Goal: Information Seeking & Learning: Compare options

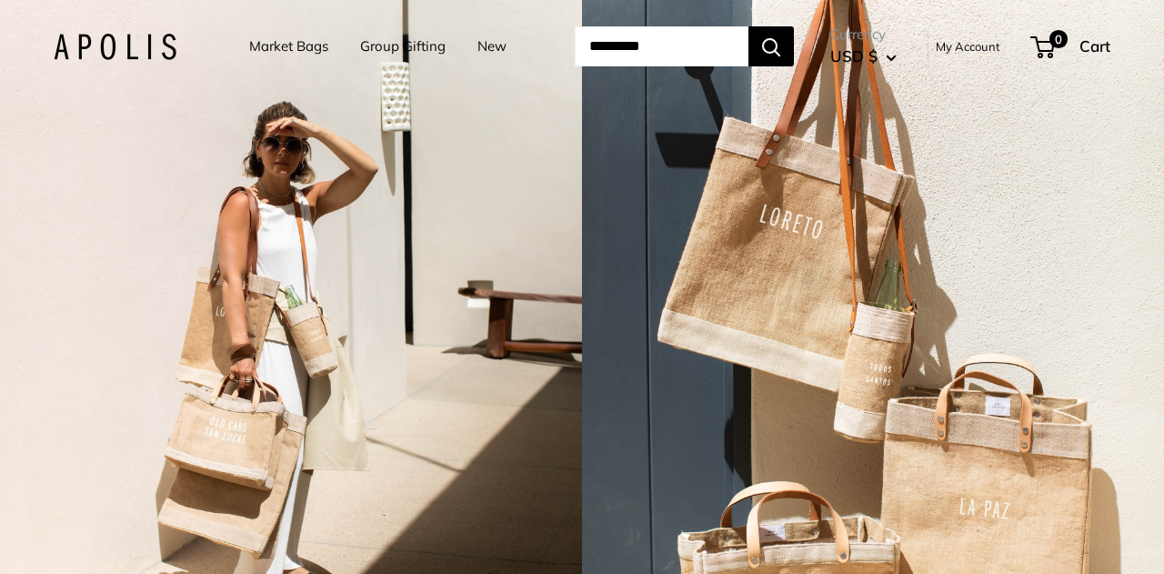
click at [280, 48] on link "Market Bags" at bounding box center [288, 46] width 79 height 25
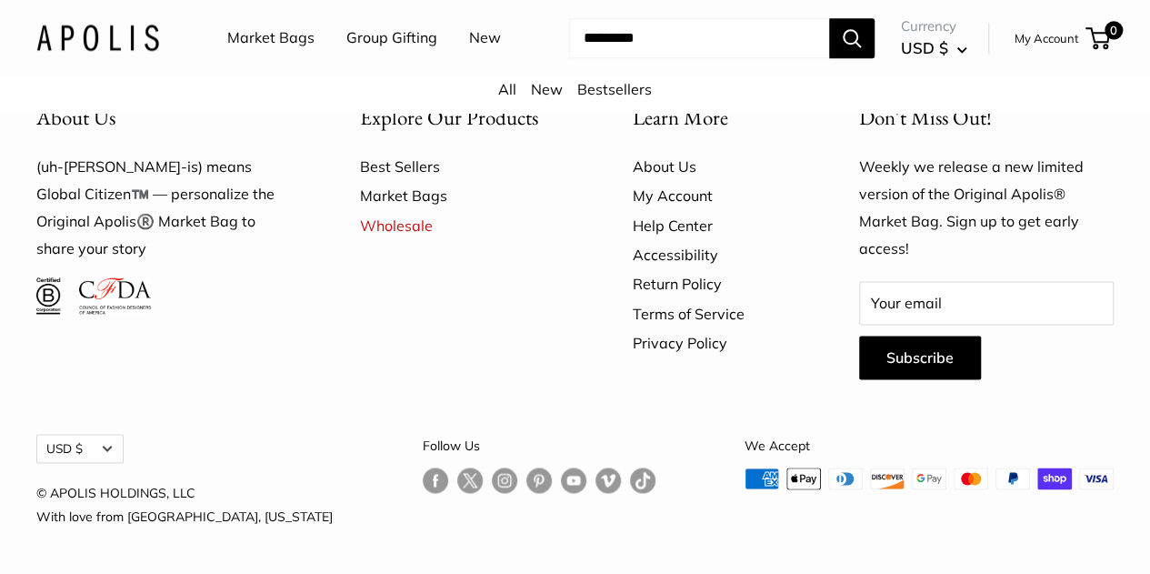
scroll to position [4971, 0]
click at [278, 35] on link "Market Bags" at bounding box center [270, 38] width 87 height 27
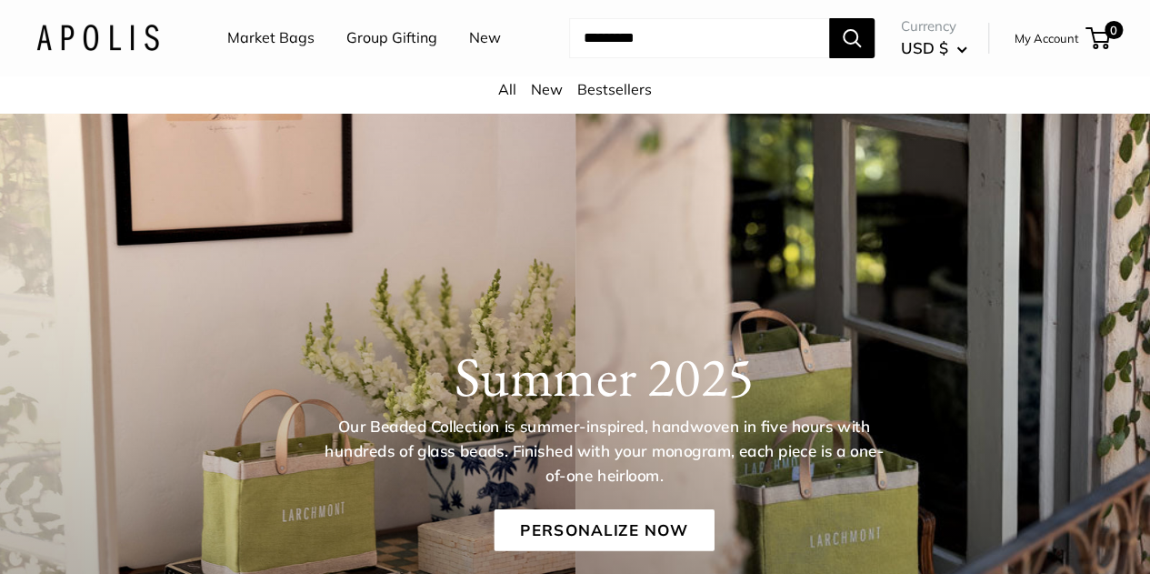
click at [134, 50] on div "Market Bags Group Gifting New Need help? Text Us: 20919 hello@apolisglobal.com …" at bounding box center [574, 38] width 1077 height 58
click at [102, 51] on img at bounding box center [97, 38] width 123 height 26
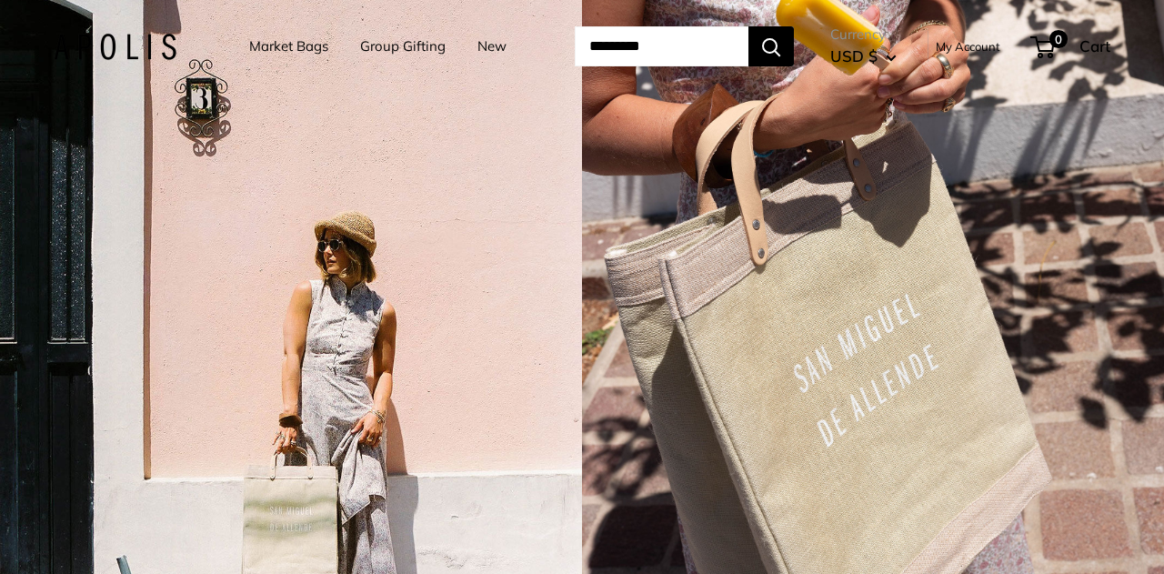
click at [414, 44] on link "Group Gifting" at bounding box center [402, 46] width 85 height 25
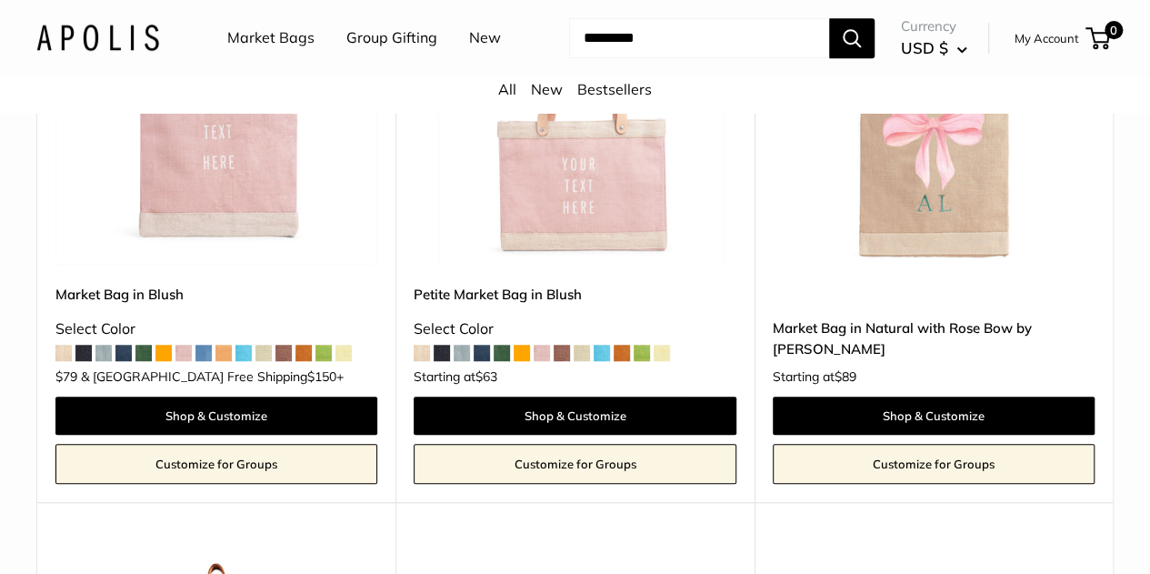
scroll to position [567, 0]
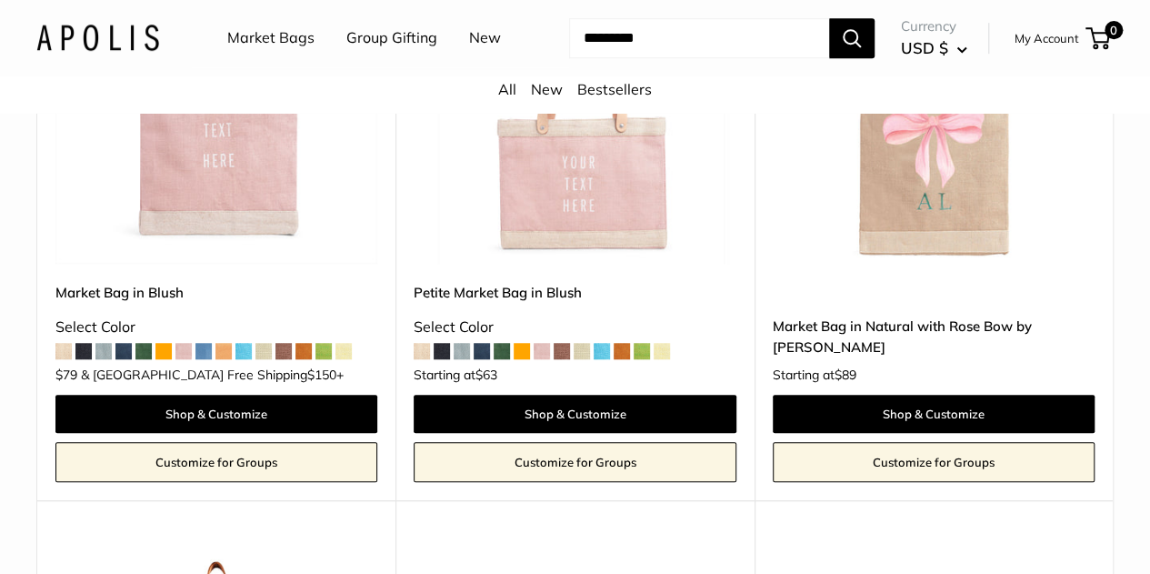
click at [622, 359] on span at bounding box center [622, 351] width 16 height 16
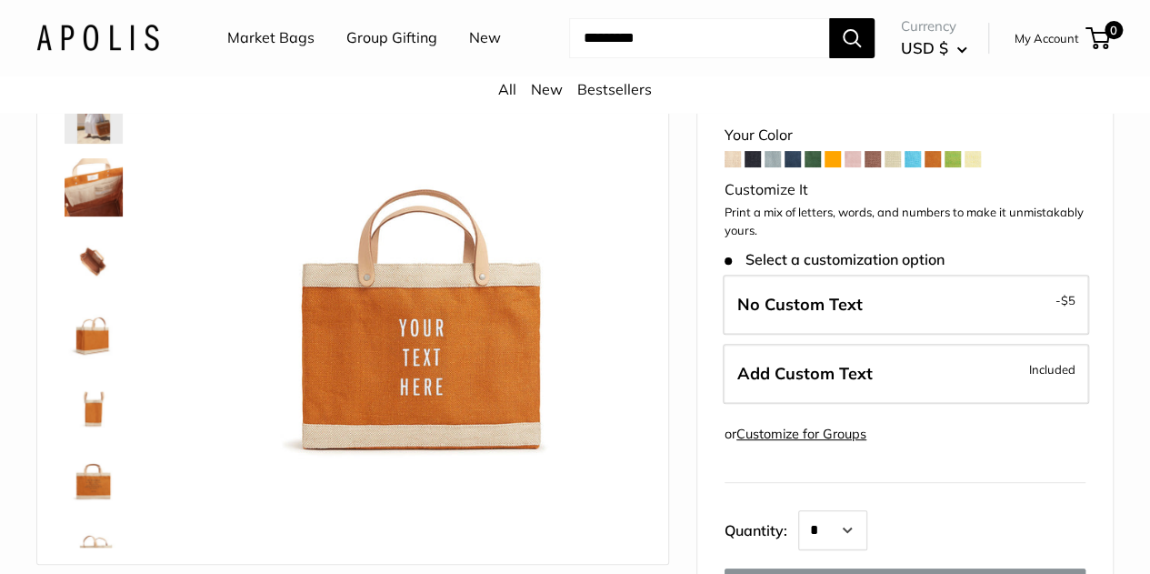
scroll to position [171, 0]
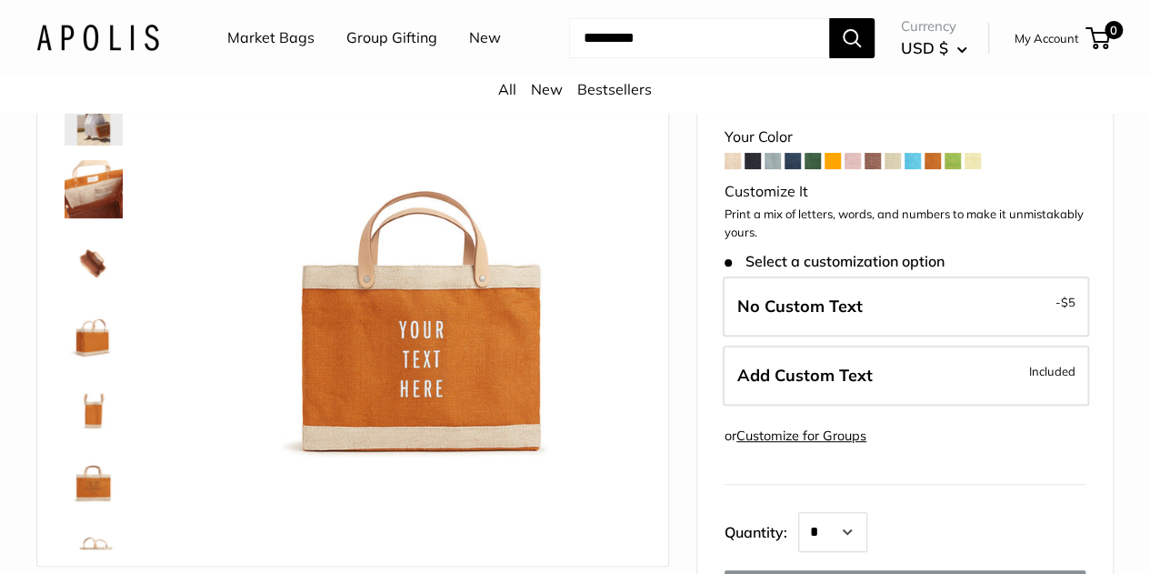
click at [851, 169] on span at bounding box center [853, 161] width 16 height 16
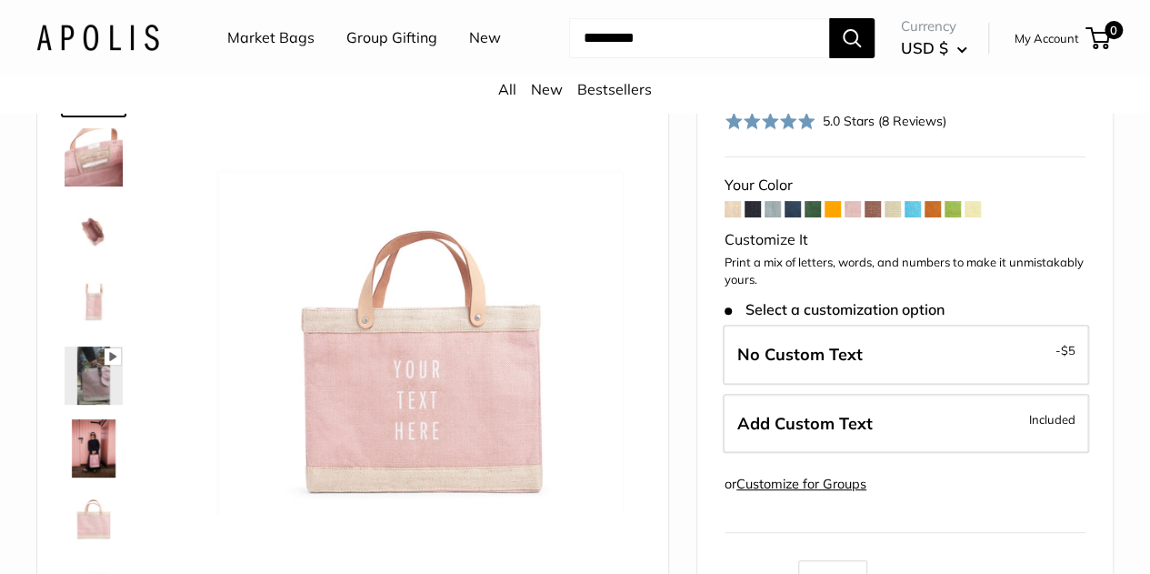
scroll to position [131, 0]
click at [833, 216] on span at bounding box center [833, 208] width 16 height 16
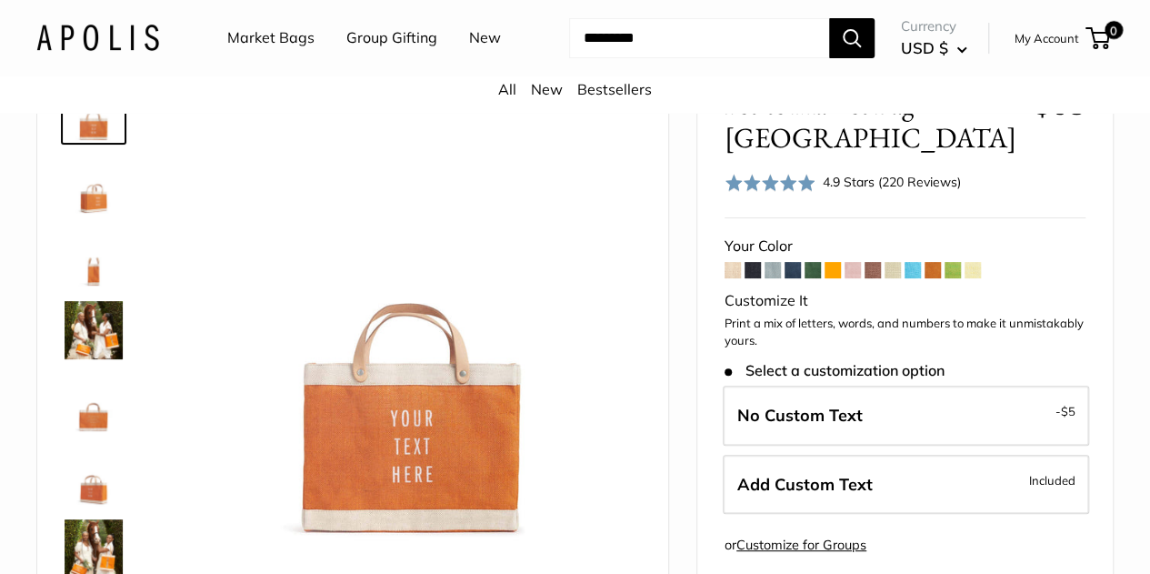
scroll to position [105, 0]
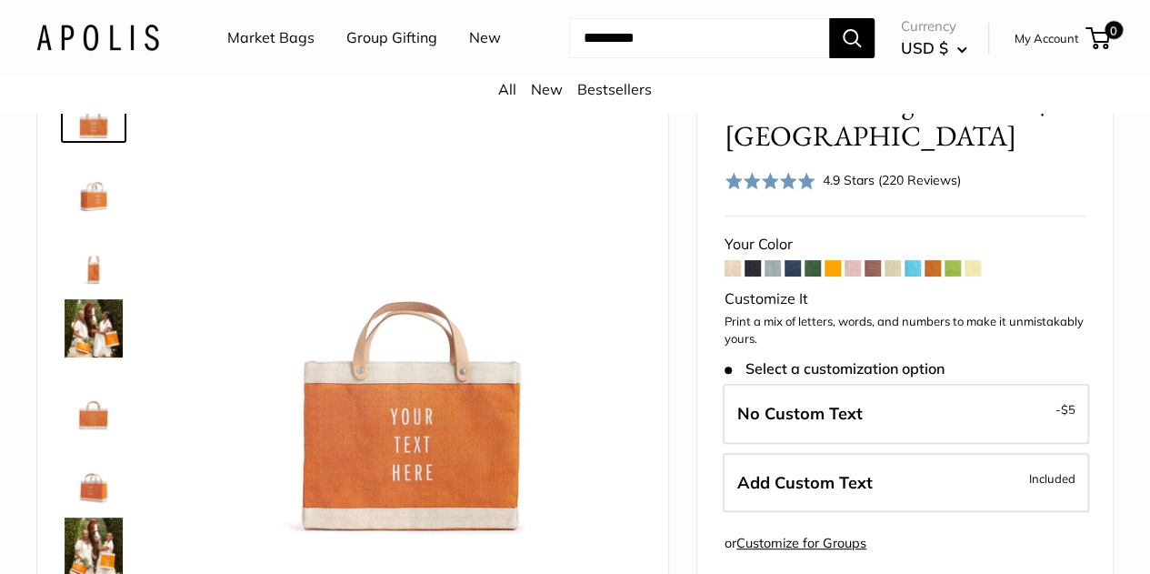
click at [916, 260] on span at bounding box center [913, 268] width 16 height 16
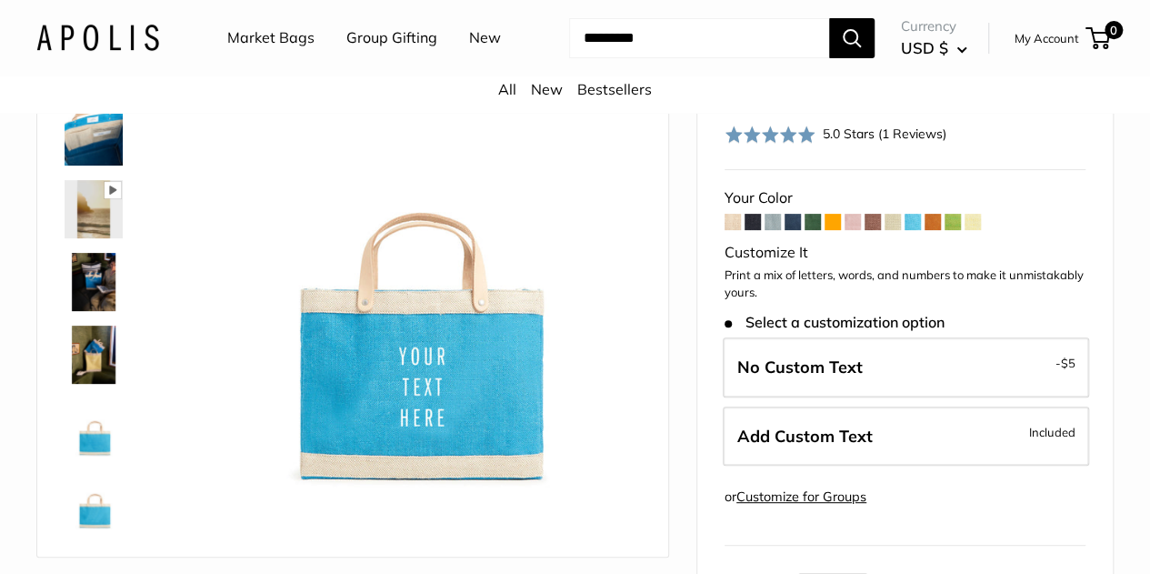
scroll to position [152, 0]
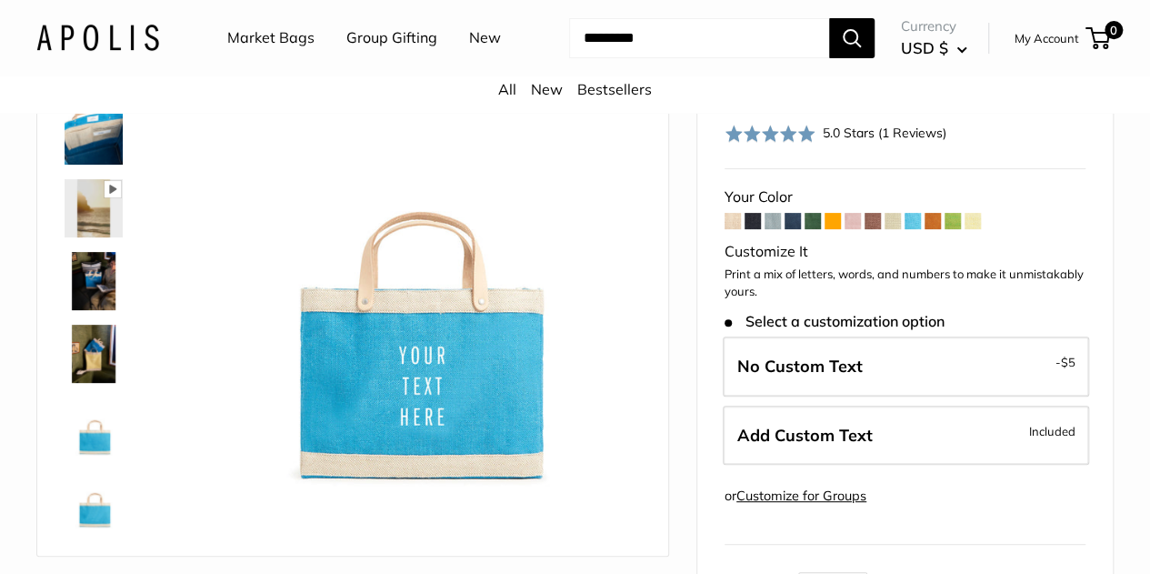
click at [935, 229] on span at bounding box center [933, 221] width 16 height 16
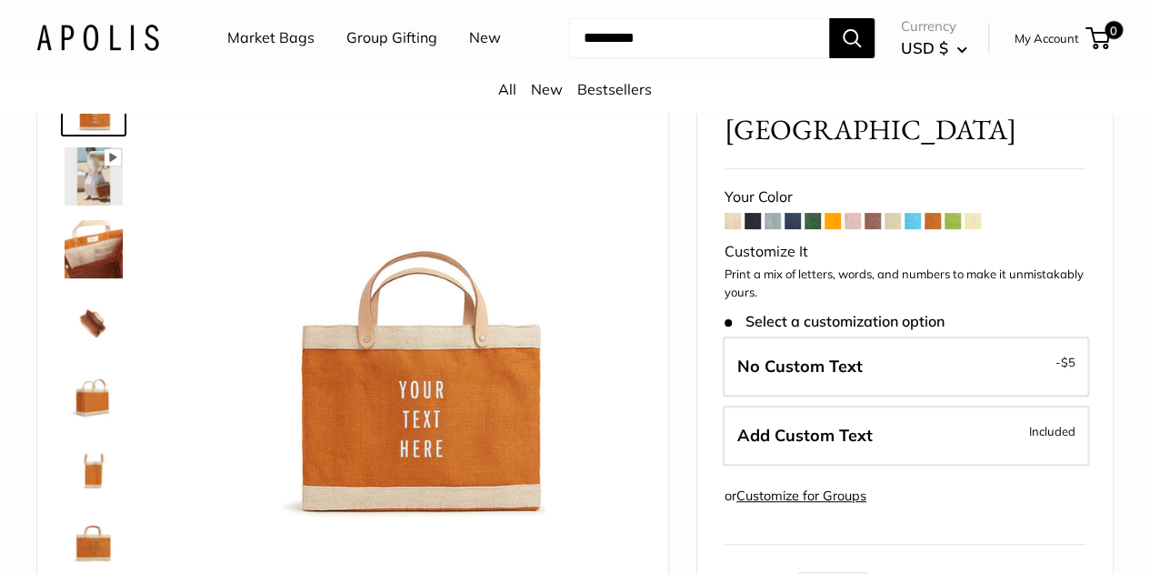
scroll to position [112, 0]
click at [958, 228] on span at bounding box center [953, 220] width 16 height 16
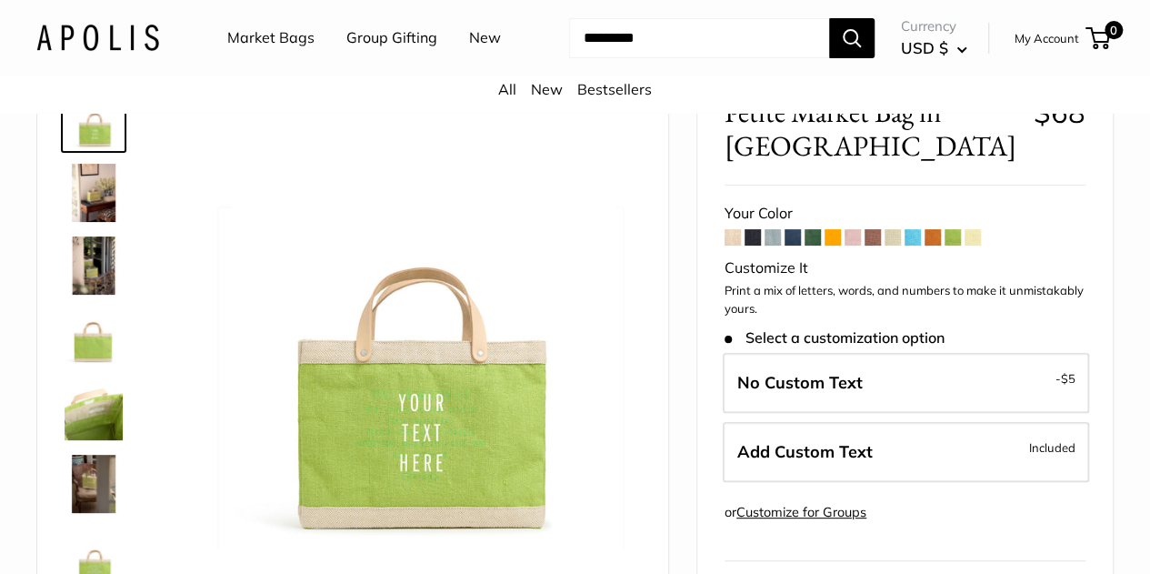
scroll to position [95, 0]
click at [933, 245] on span at bounding box center [933, 236] width 16 height 16
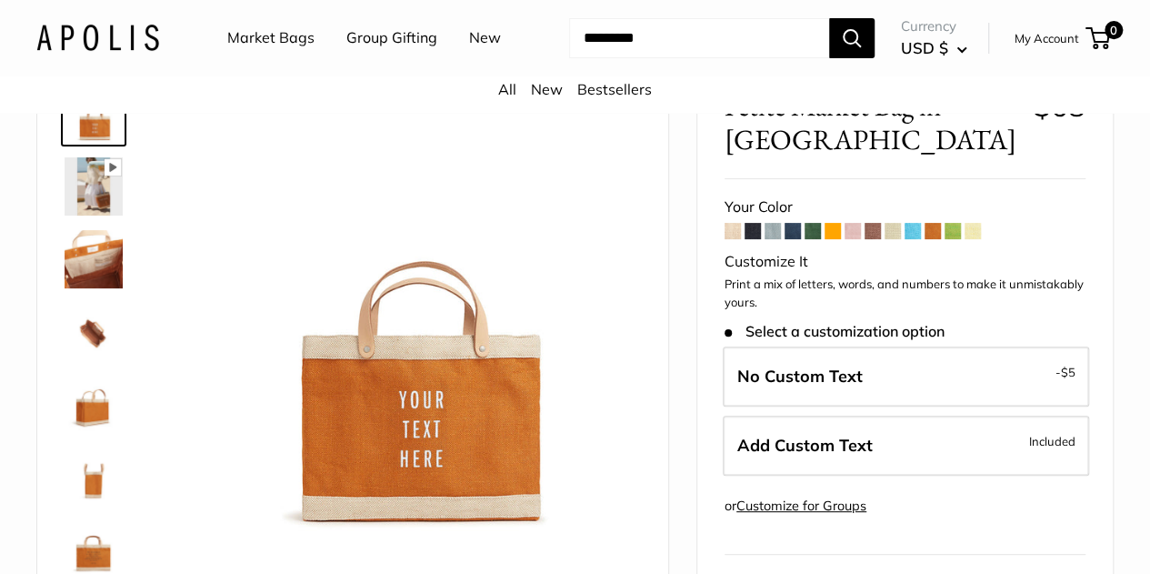
scroll to position [102, 0]
click at [833, 238] on span at bounding box center [833, 230] width 16 height 16
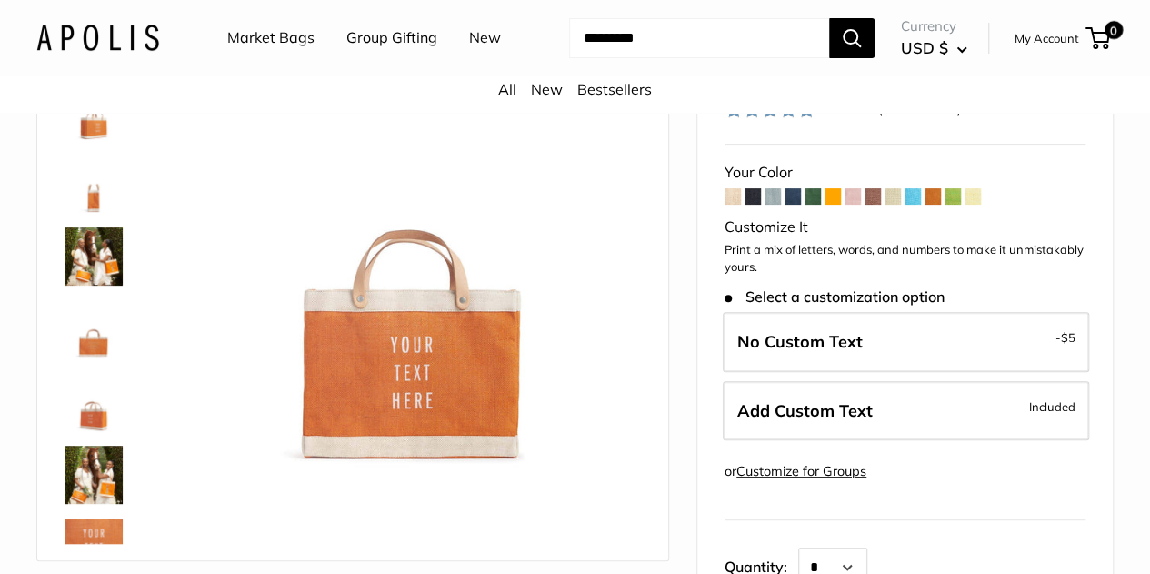
scroll to position [178, 0]
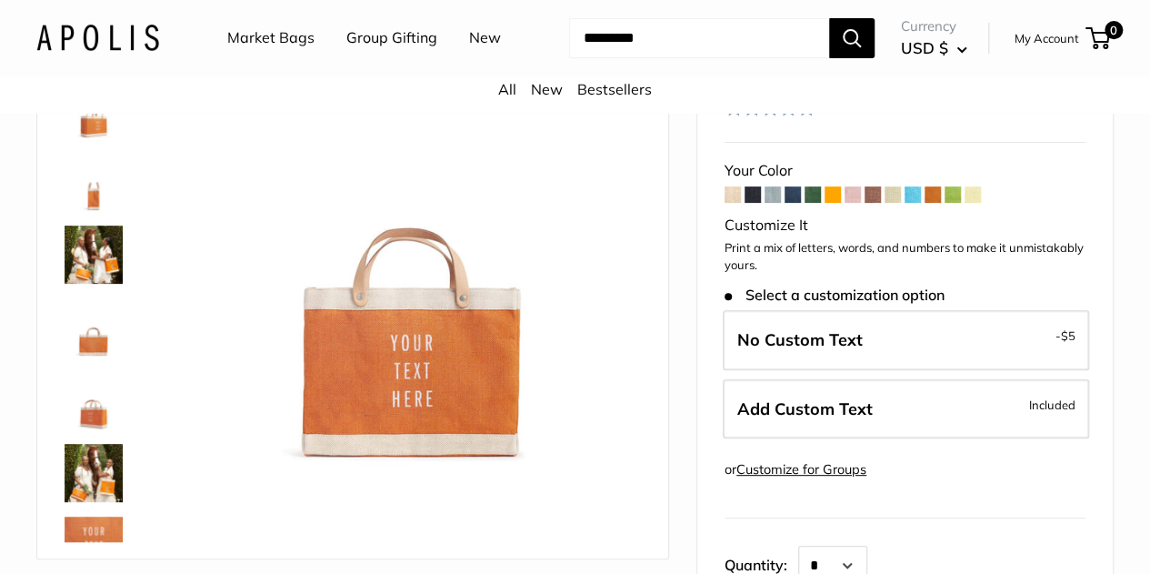
click at [866, 186] on span at bounding box center [873, 194] width 16 height 16
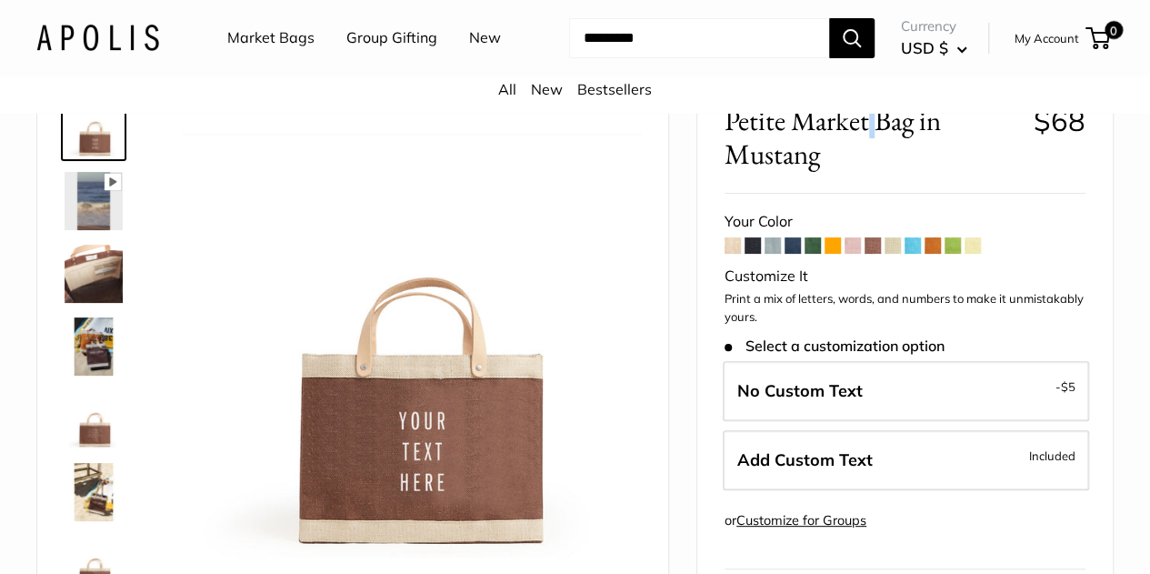
scroll to position [90, 0]
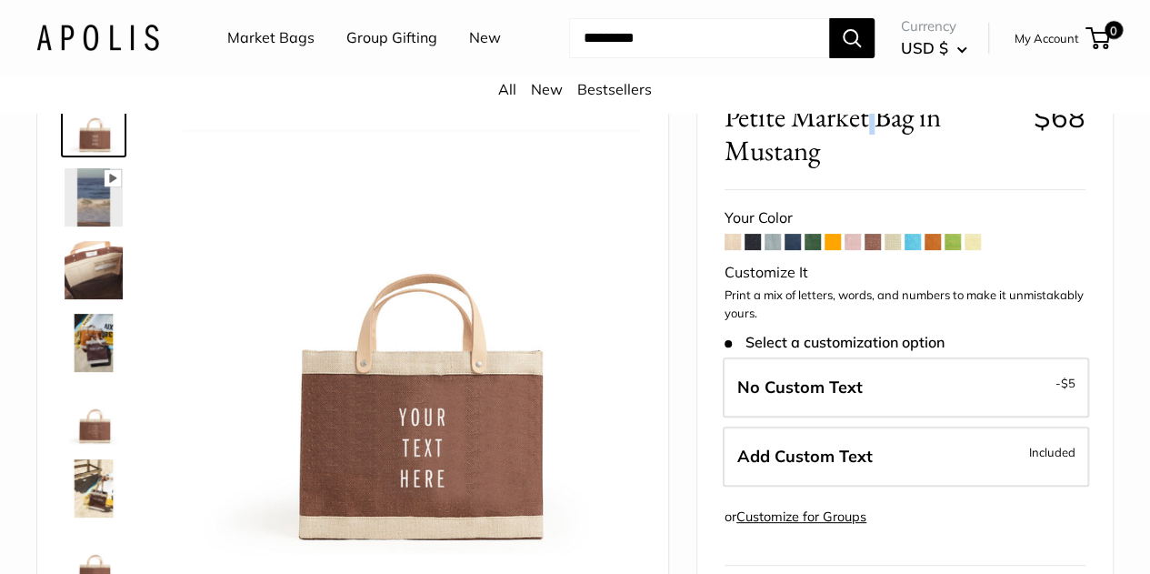
click at [795, 250] on span at bounding box center [793, 242] width 16 height 16
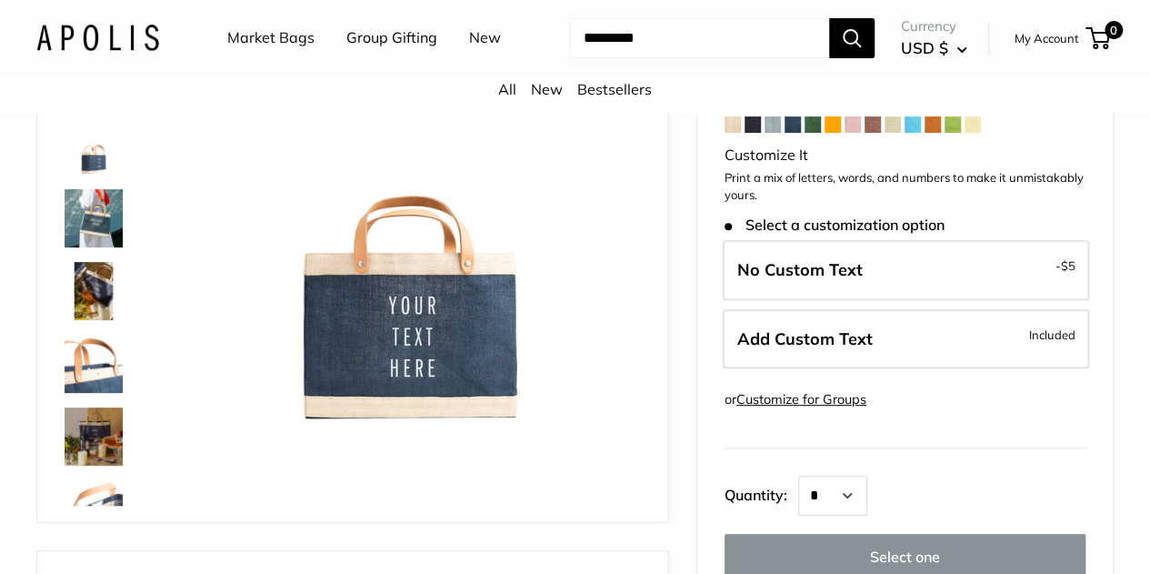
scroll to position [216, 0]
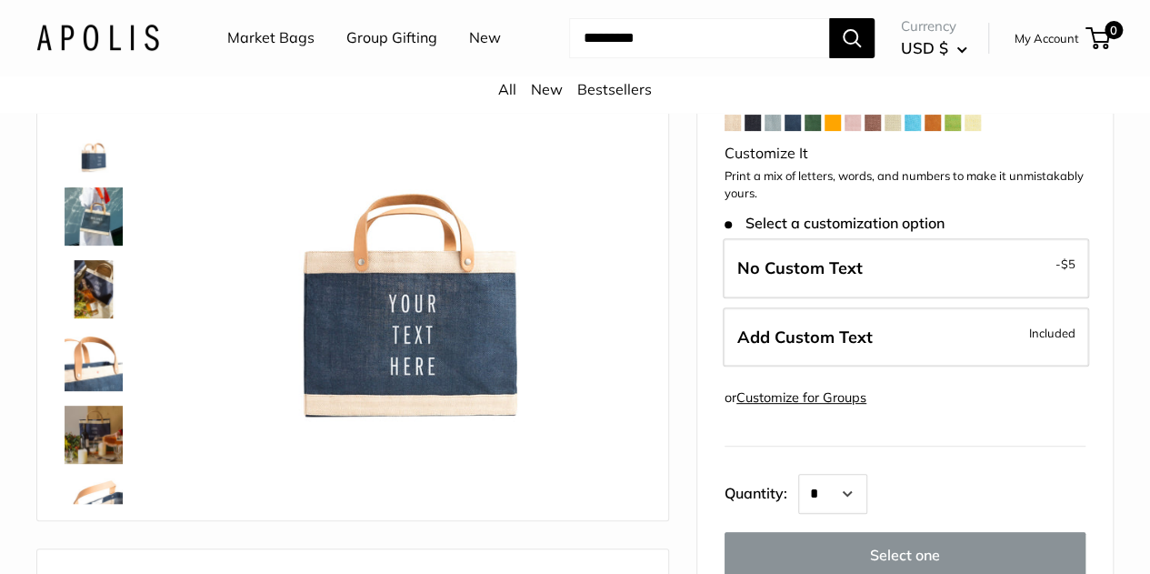
click at [772, 131] on span at bounding box center [773, 123] width 16 height 16
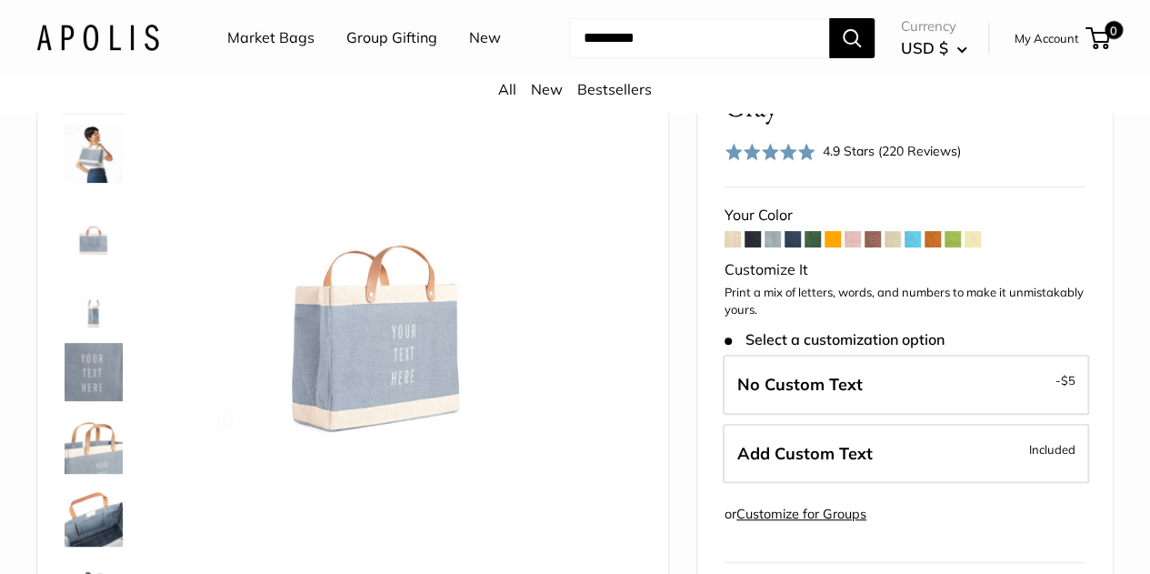
scroll to position [135, 0]
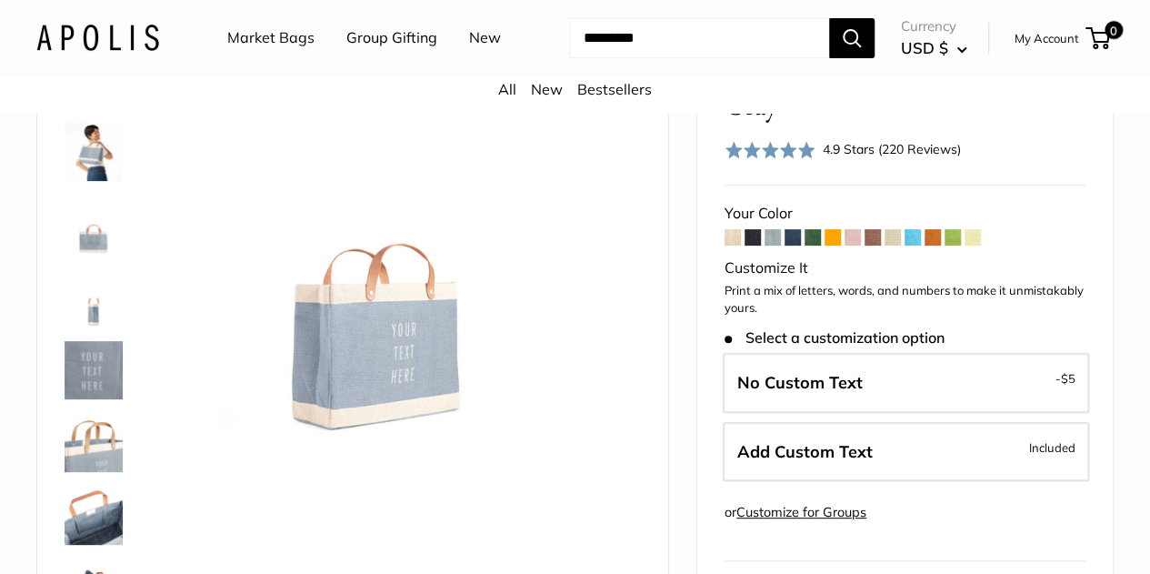
click at [751, 245] on span at bounding box center [753, 237] width 16 height 16
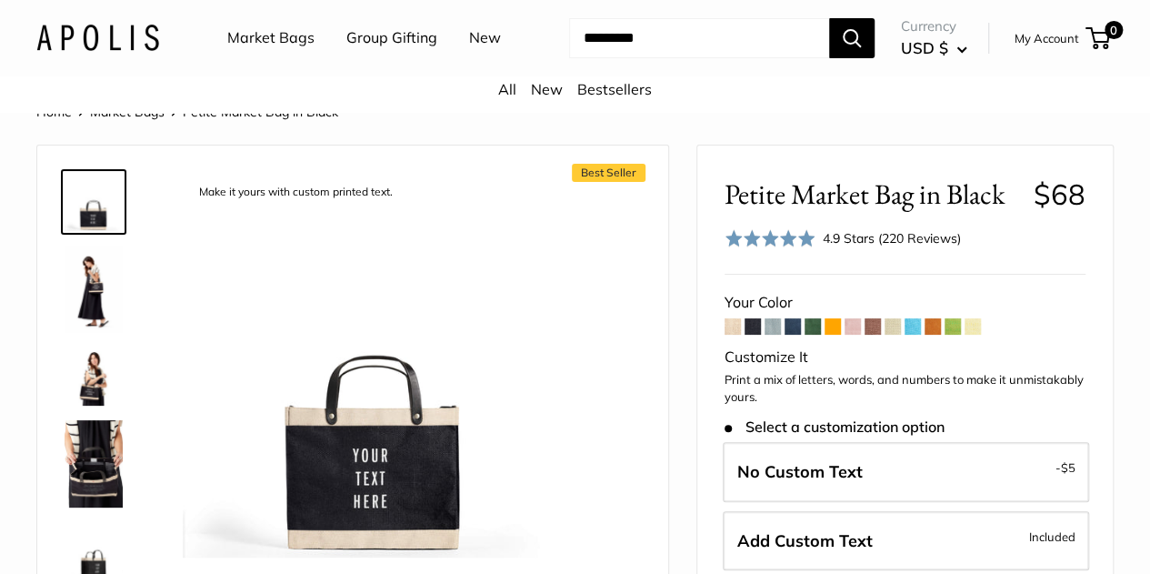
scroll to position [12, 0]
click at [973, 335] on span at bounding box center [973, 327] width 16 height 16
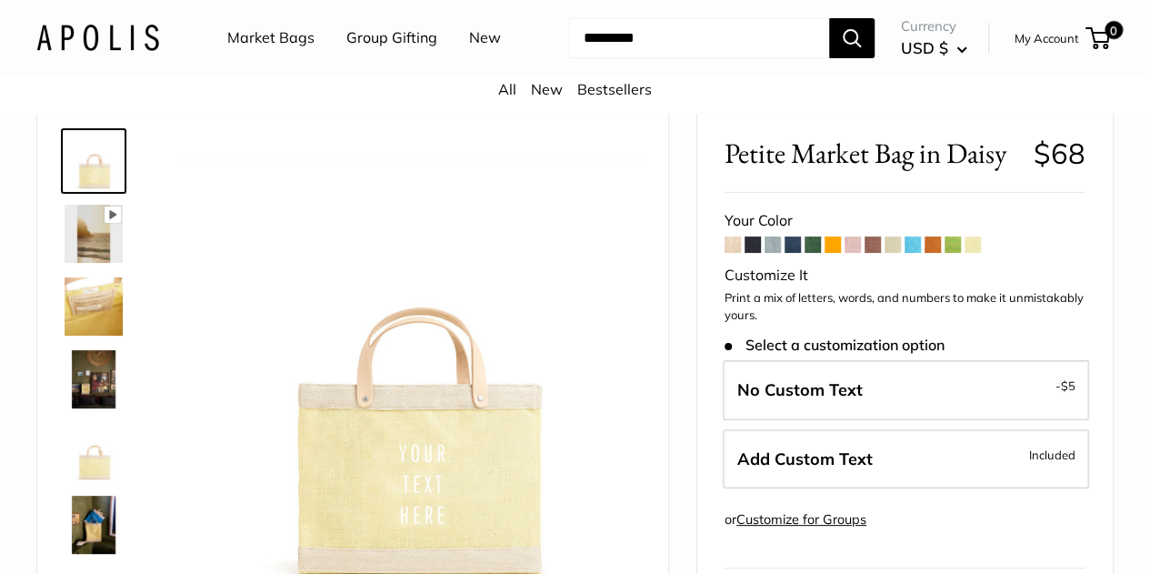
scroll to position [55, 0]
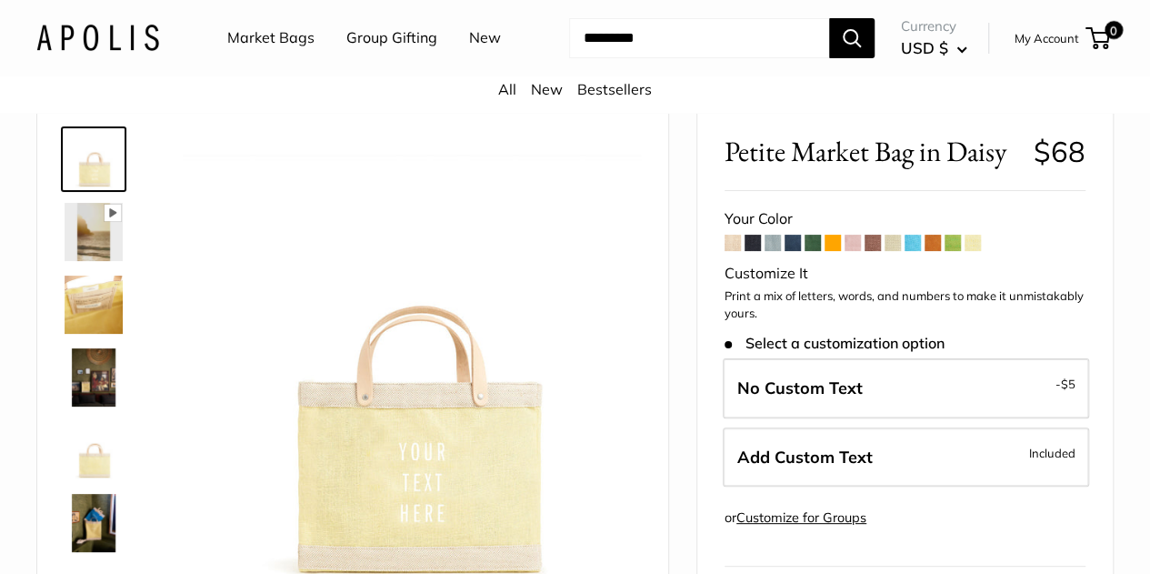
click at [949, 251] on span at bounding box center [953, 243] width 16 height 16
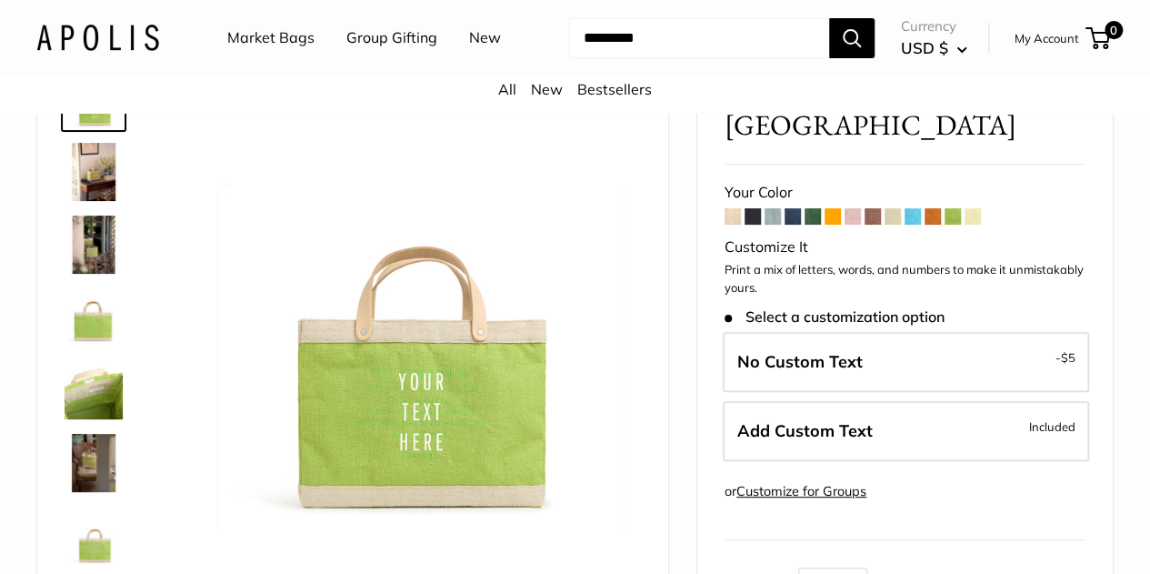
scroll to position [116, 0]
click at [932, 224] on span at bounding box center [933, 215] width 16 height 16
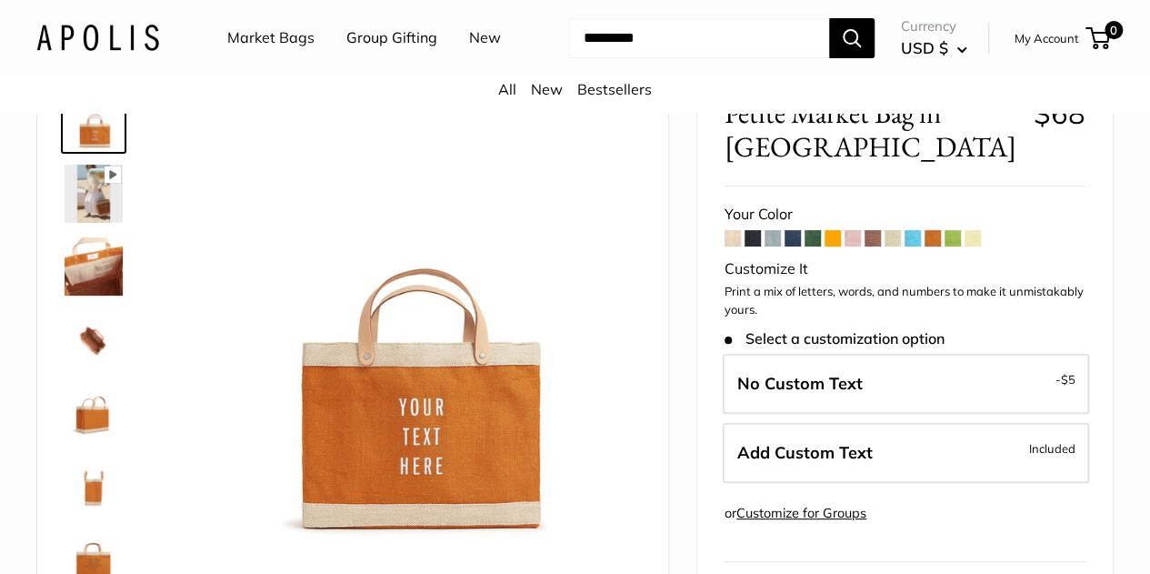
scroll to position [95, 0]
click at [914, 245] on span at bounding box center [913, 237] width 16 height 16
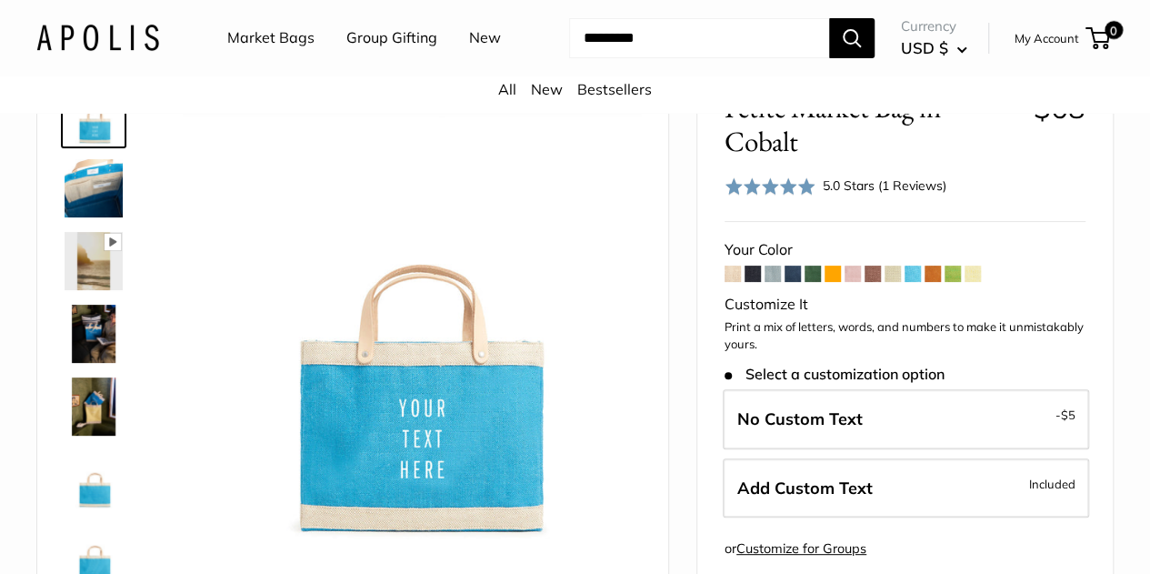
scroll to position [101, 0]
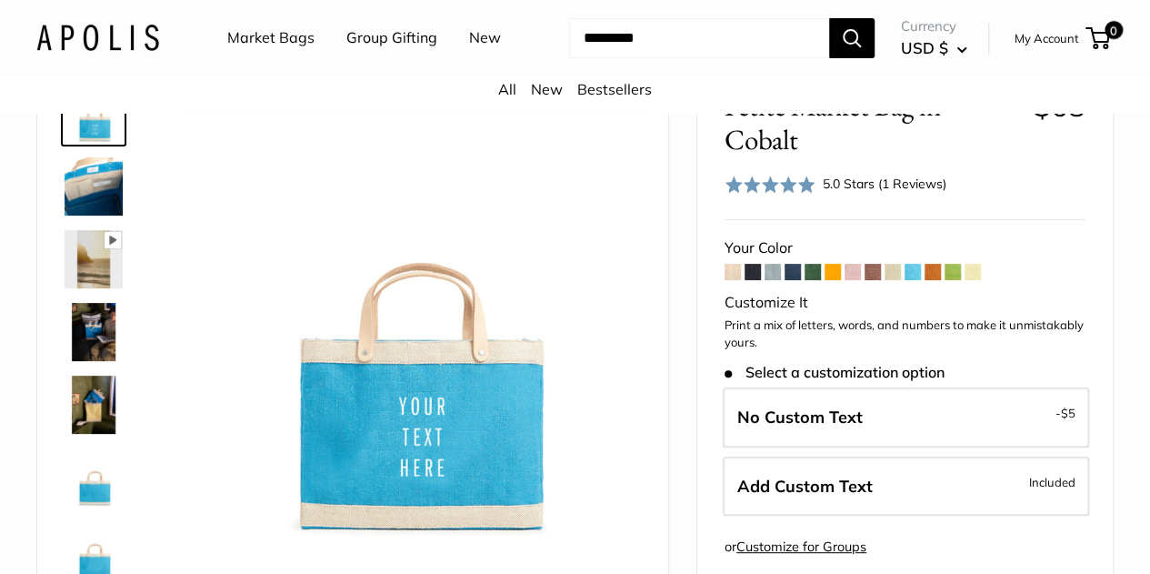
click at [890, 280] on span at bounding box center [893, 272] width 16 height 16
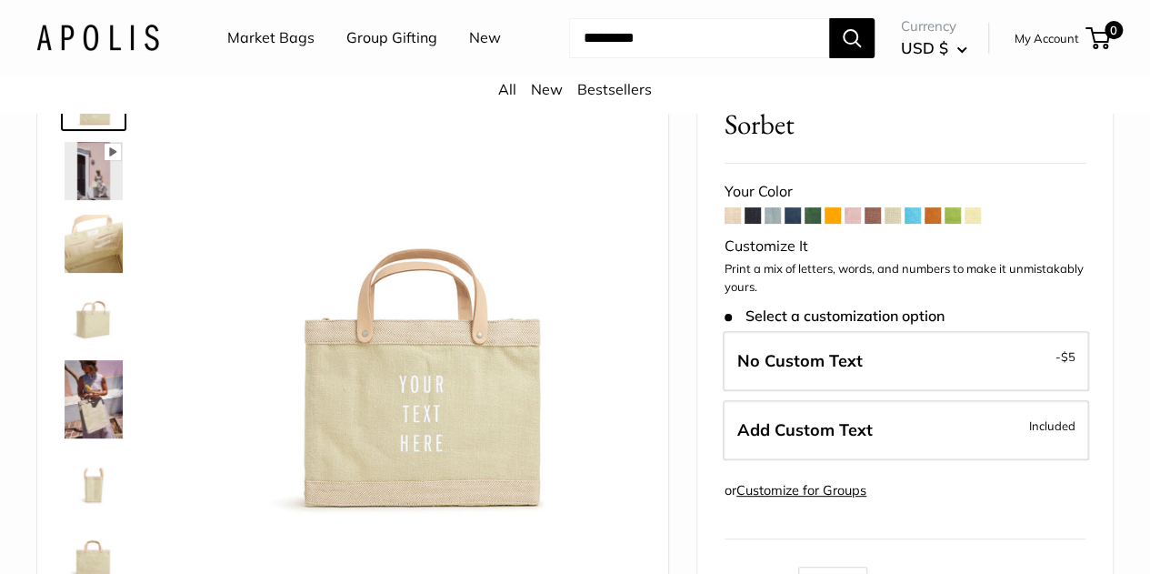
scroll to position [121, 0]
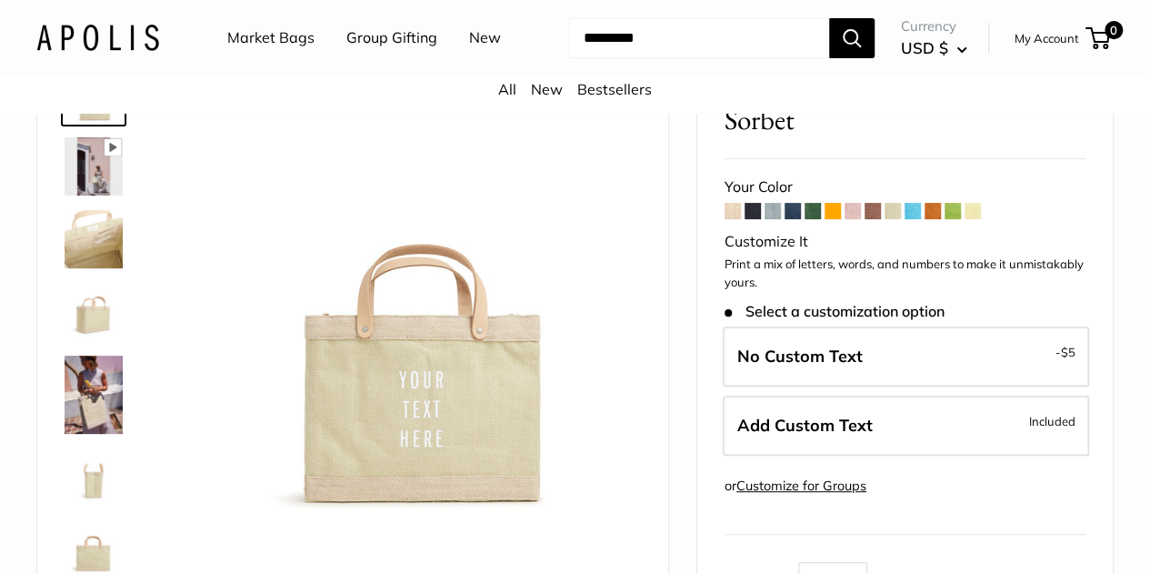
click at [873, 219] on span at bounding box center [873, 211] width 16 height 16
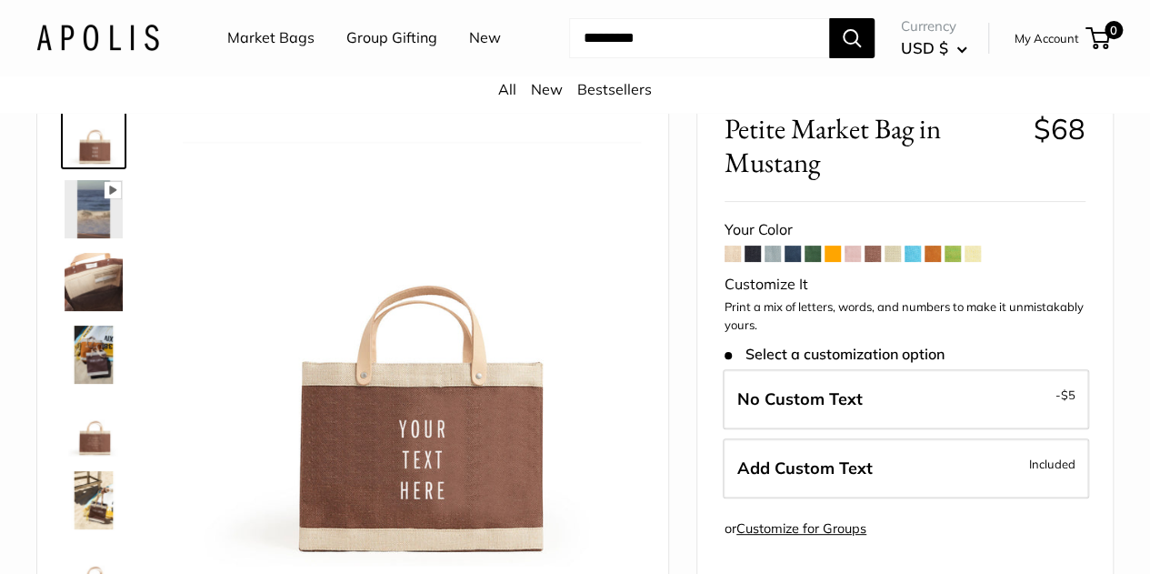
scroll to position [86, 0]
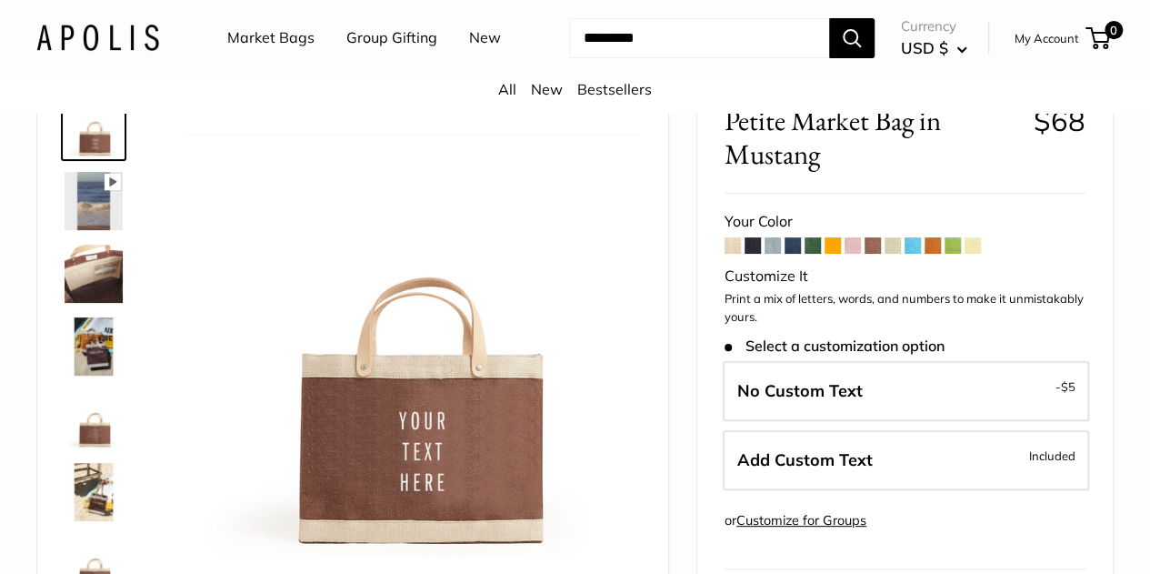
click at [833, 254] on span at bounding box center [833, 245] width 16 height 16
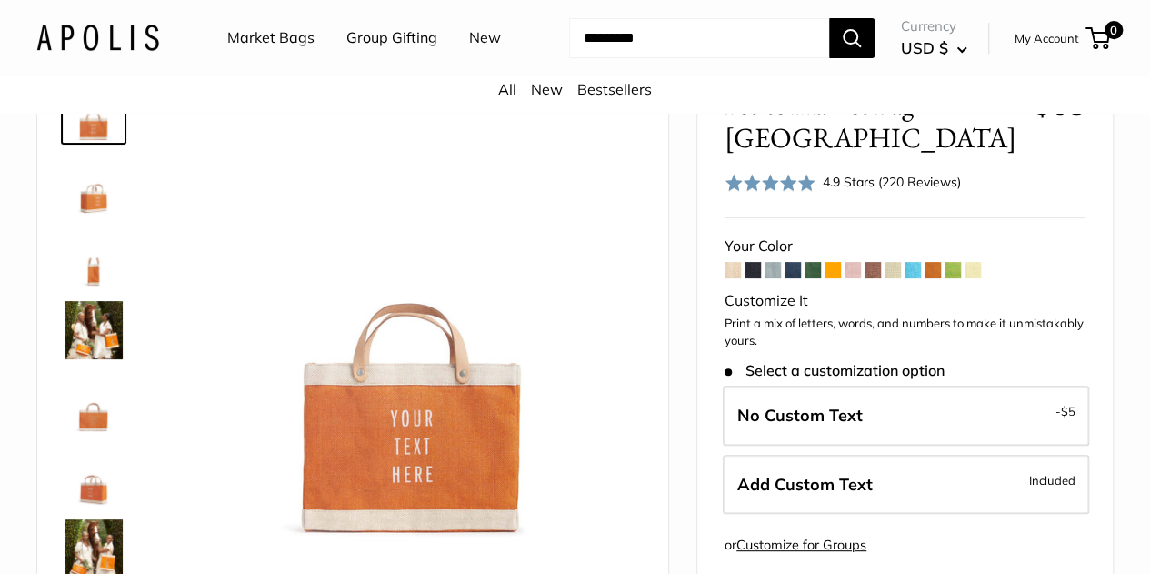
scroll to position [104, 0]
click at [931, 261] on span at bounding box center [933, 269] width 16 height 16
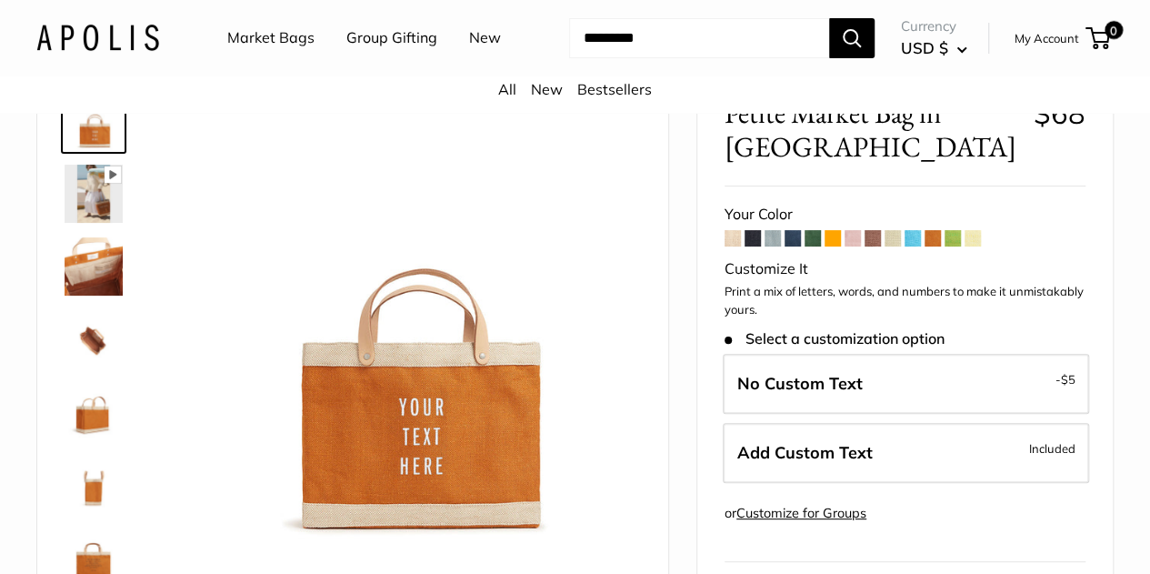
scroll to position [96, 0]
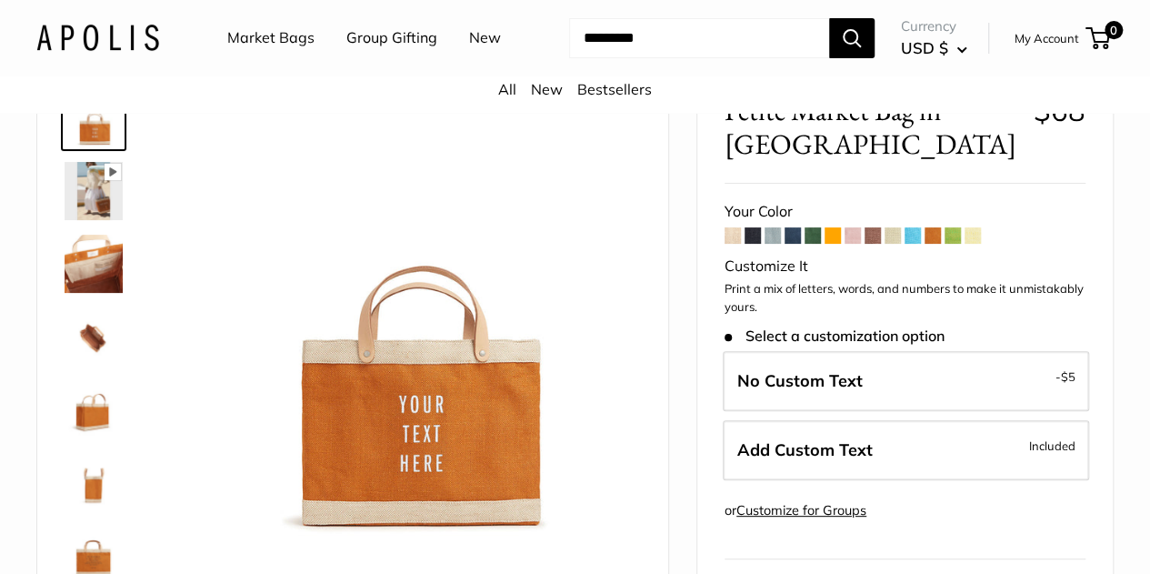
click at [813, 244] on span at bounding box center [813, 235] width 16 height 16
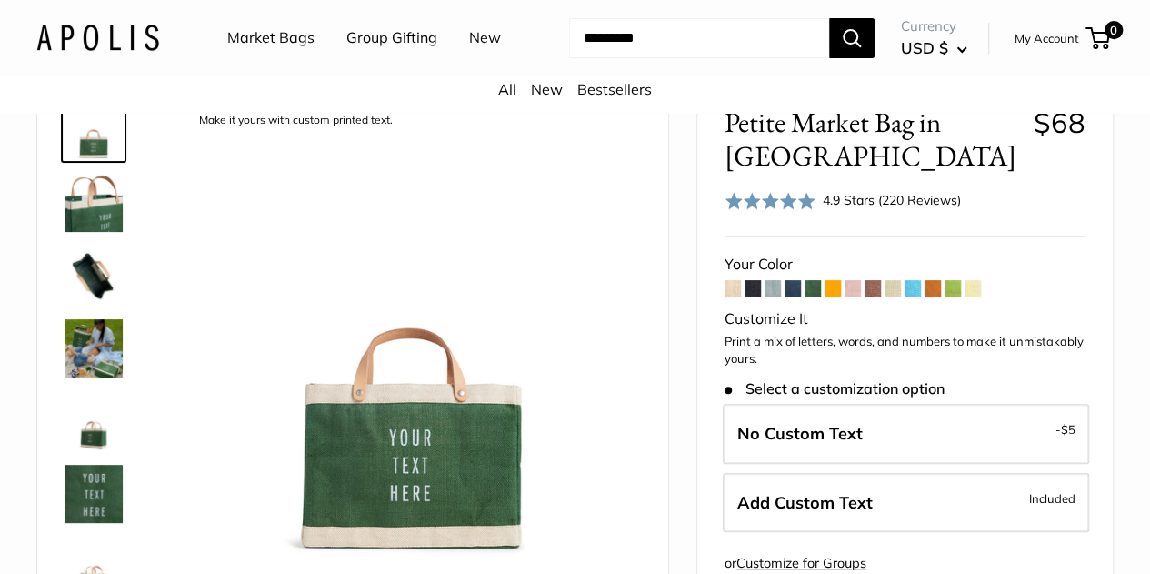
scroll to position [85, 0]
click at [948, 295] on span at bounding box center [953, 287] width 16 height 16
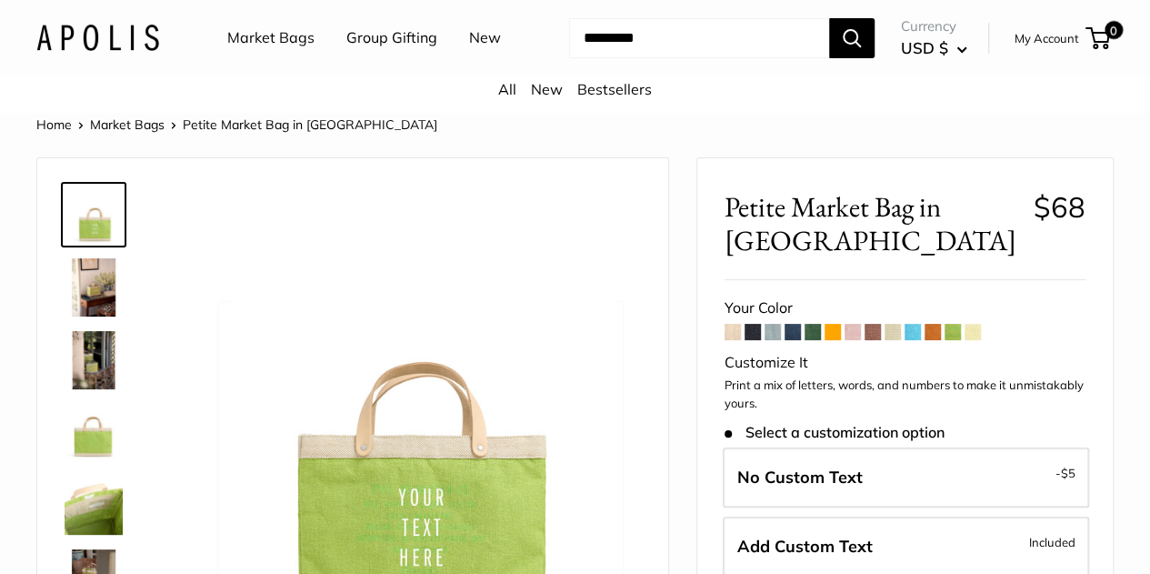
scroll to position [133, 0]
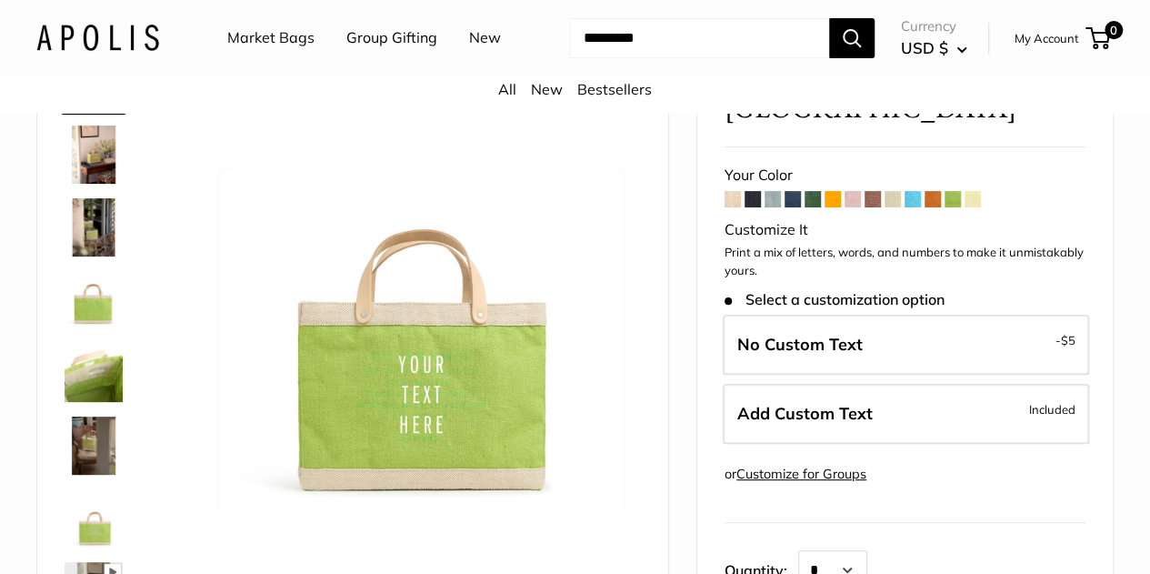
click at [732, 207] on span at bounding box center [733, 199] width 16 height 16
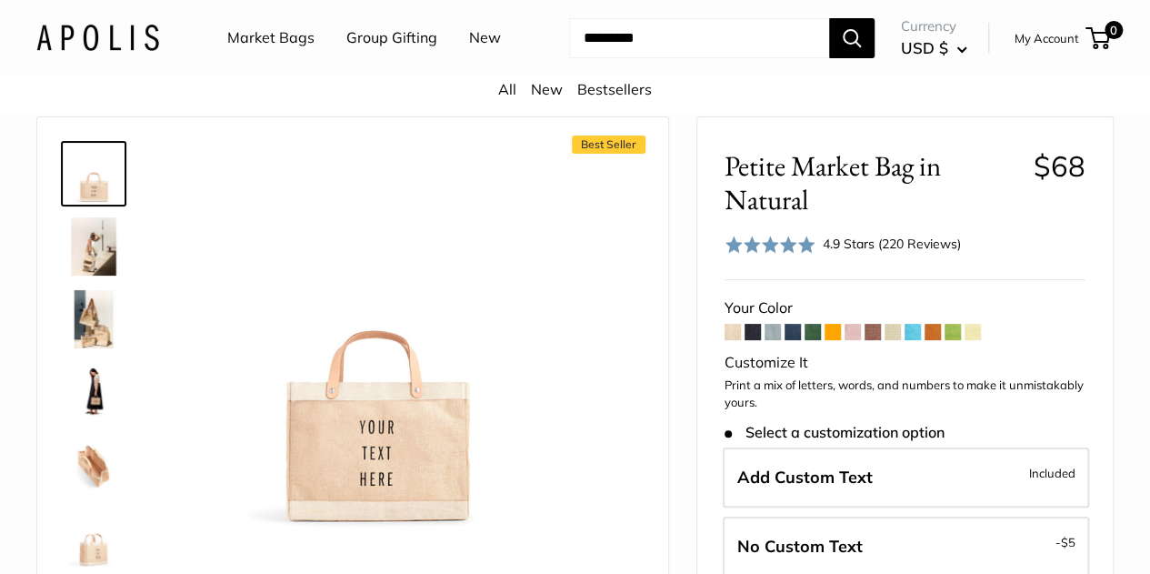
scroll to position [42, 0]
click at [769, 339] on span at bounding box center [773, 331] width 16 height 16
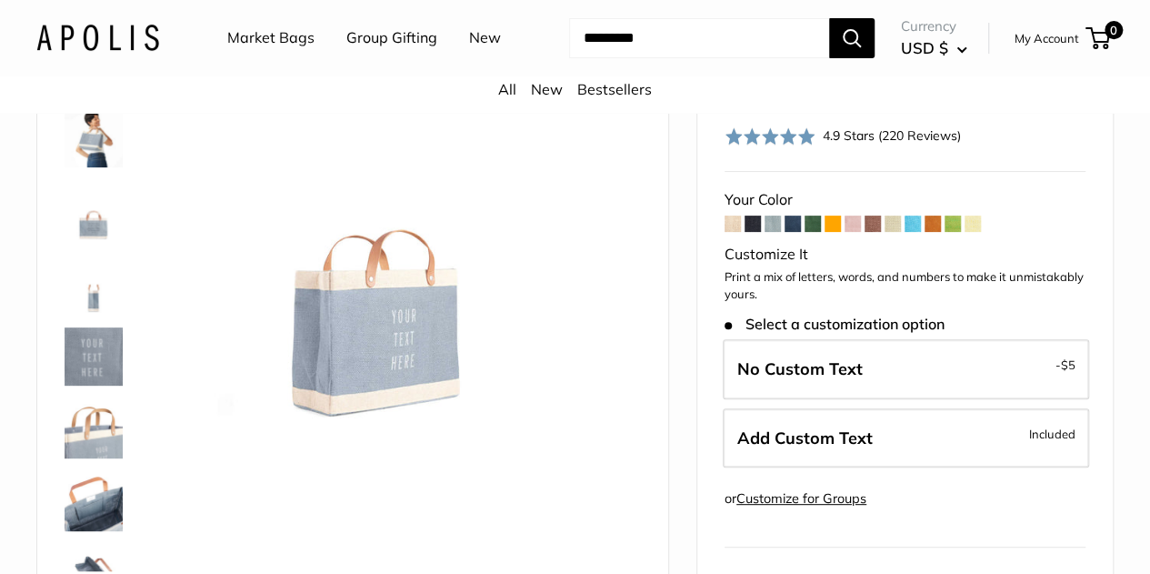
scroll to position [150, 0]
click at [798, 231] on span at bounding box center [793, 223] width 16 height 16
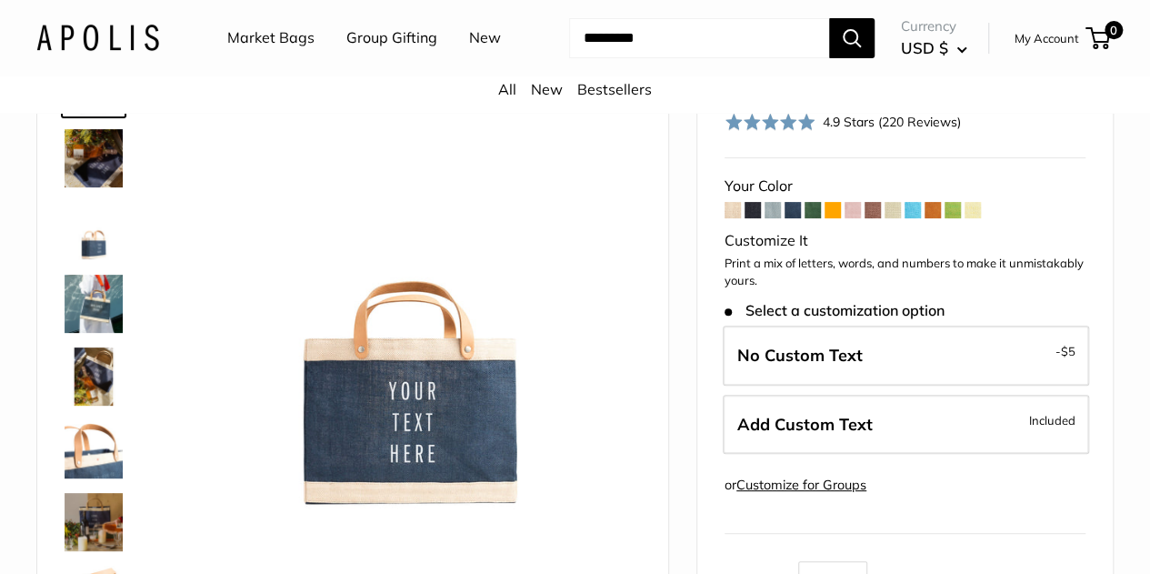
scroll to position [130, 0]
click at [851, 217] on span at bounding box center [853, 209] width 16 height 16
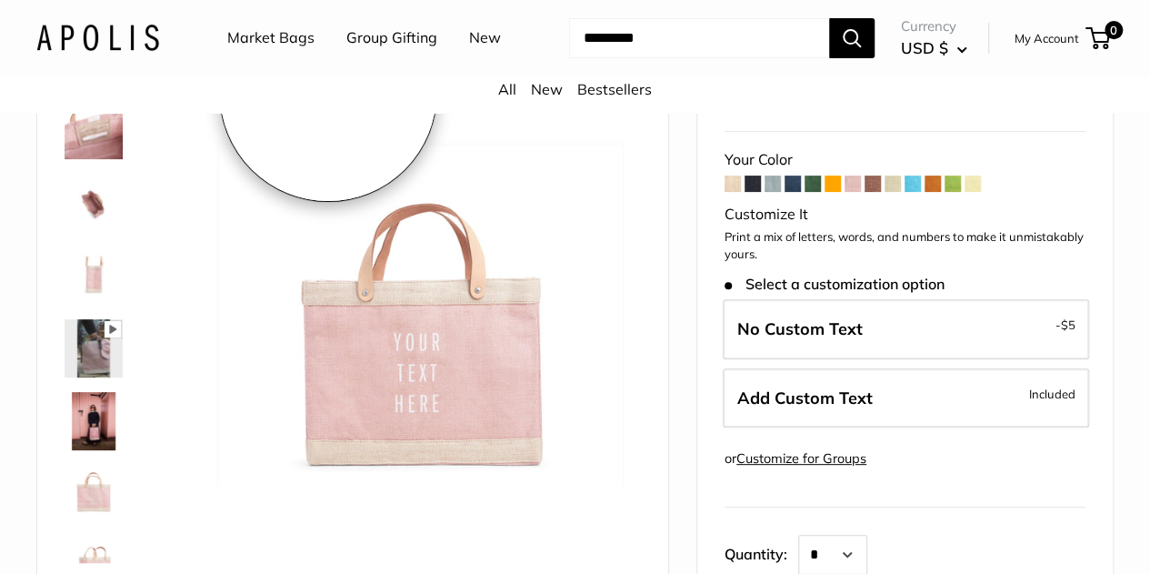
scroll to position [161, 0]
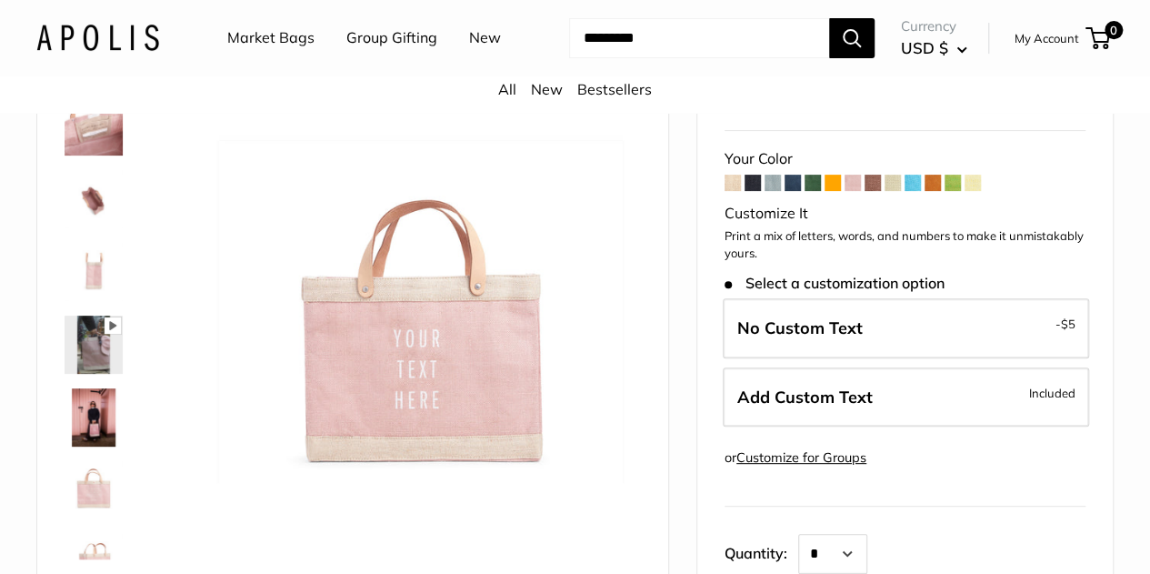
click at [380, 32] on link "Group Gifting" at bounding box center [391, 38] width 91 height 27
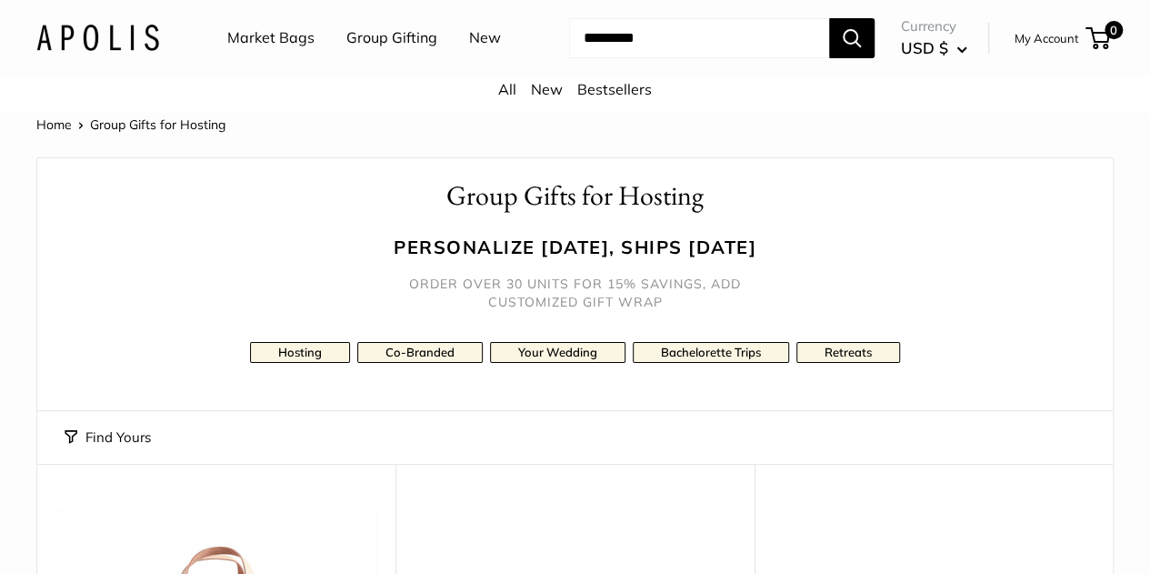
click at [255, 35] on link "Market Bags" at bounding box center [270, 38] width 87 height 27
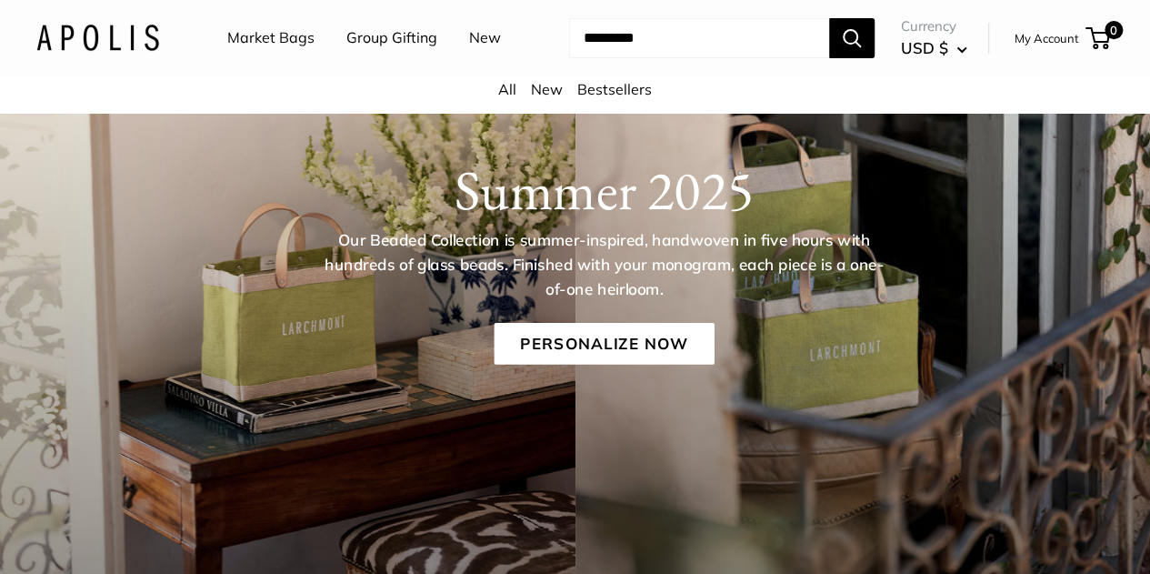
scroll to position [187, 0]
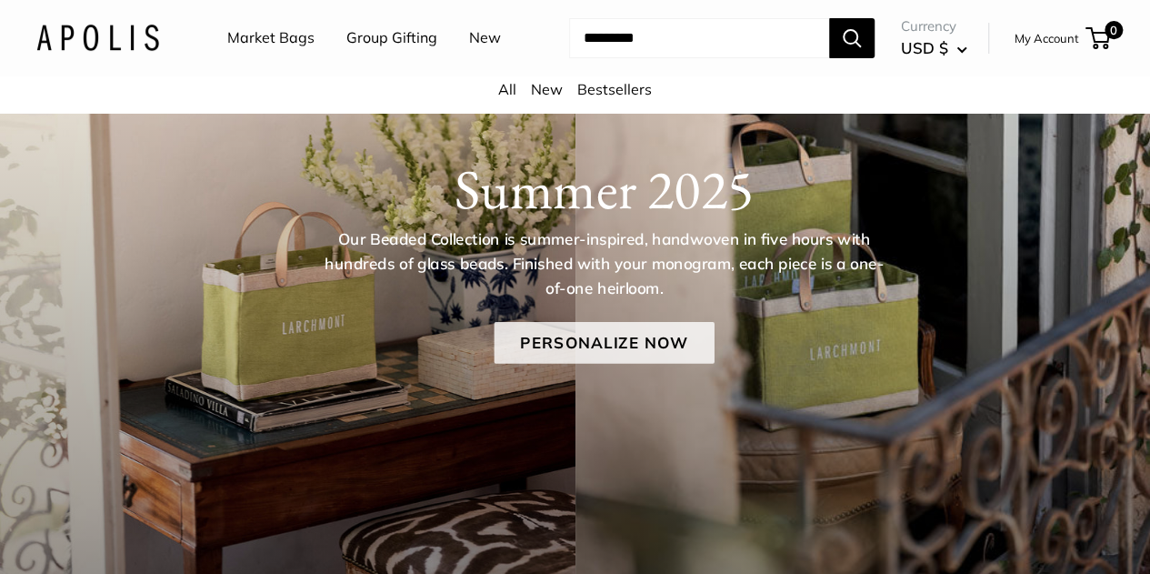
click at [569, 364] on link "Personalize Now" at bounding box center [604, 343] width 220 height 42
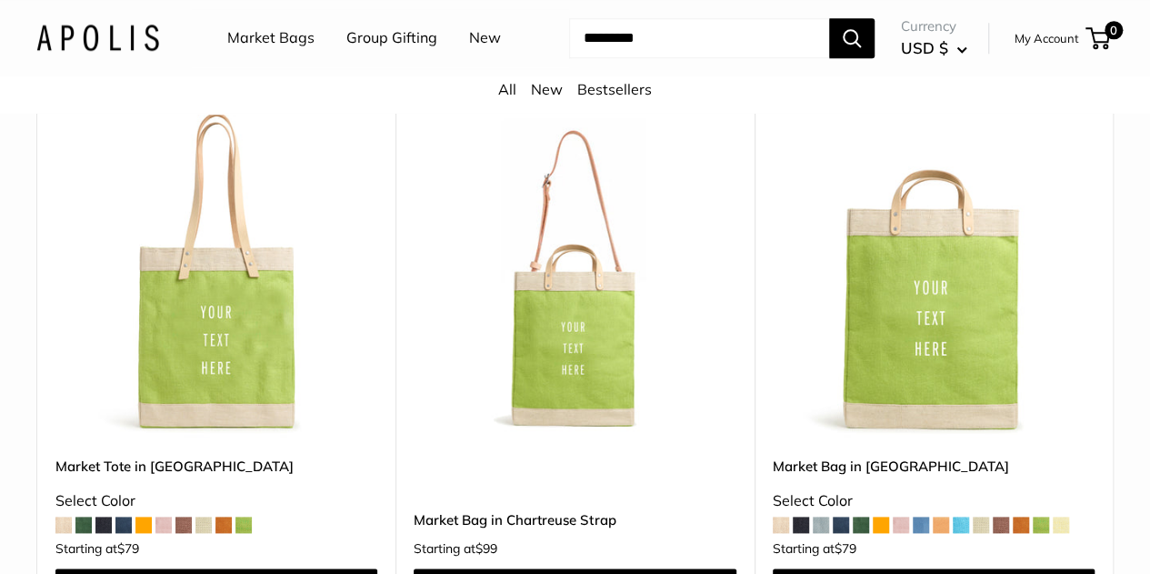
scroll to position [854, 0]
